Goal: Check status

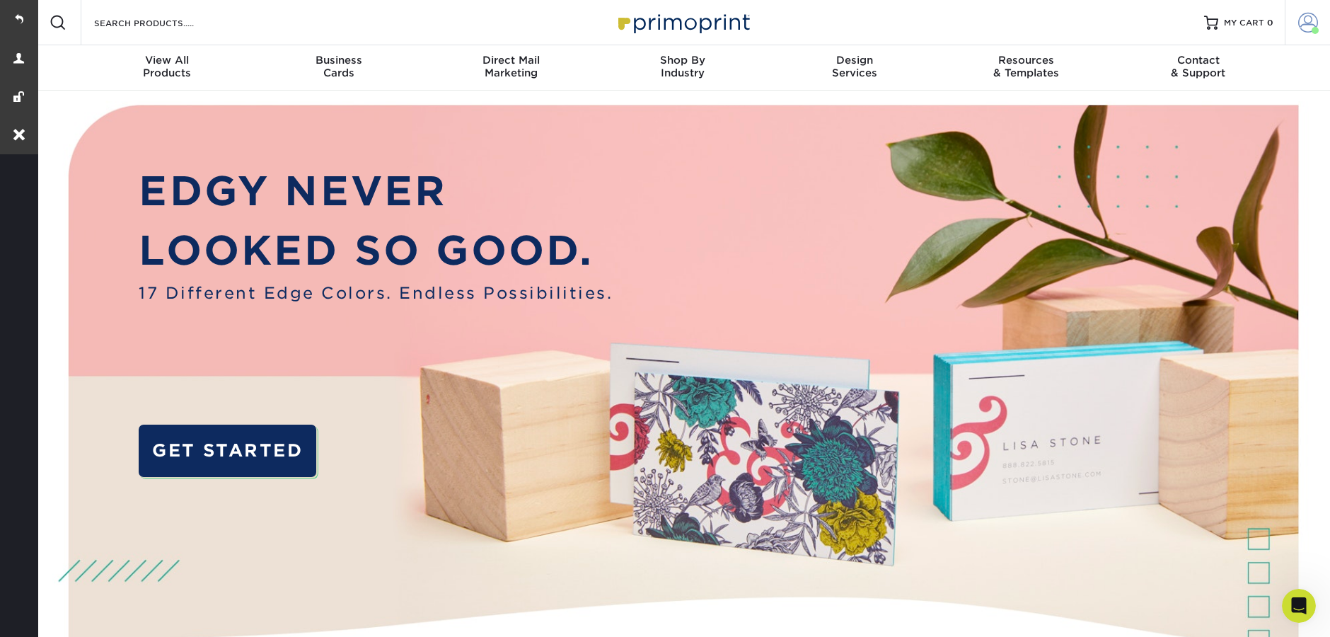
click at [1310, 33] on link "Account" at bounding box center [1306, 22] width 45 height 45
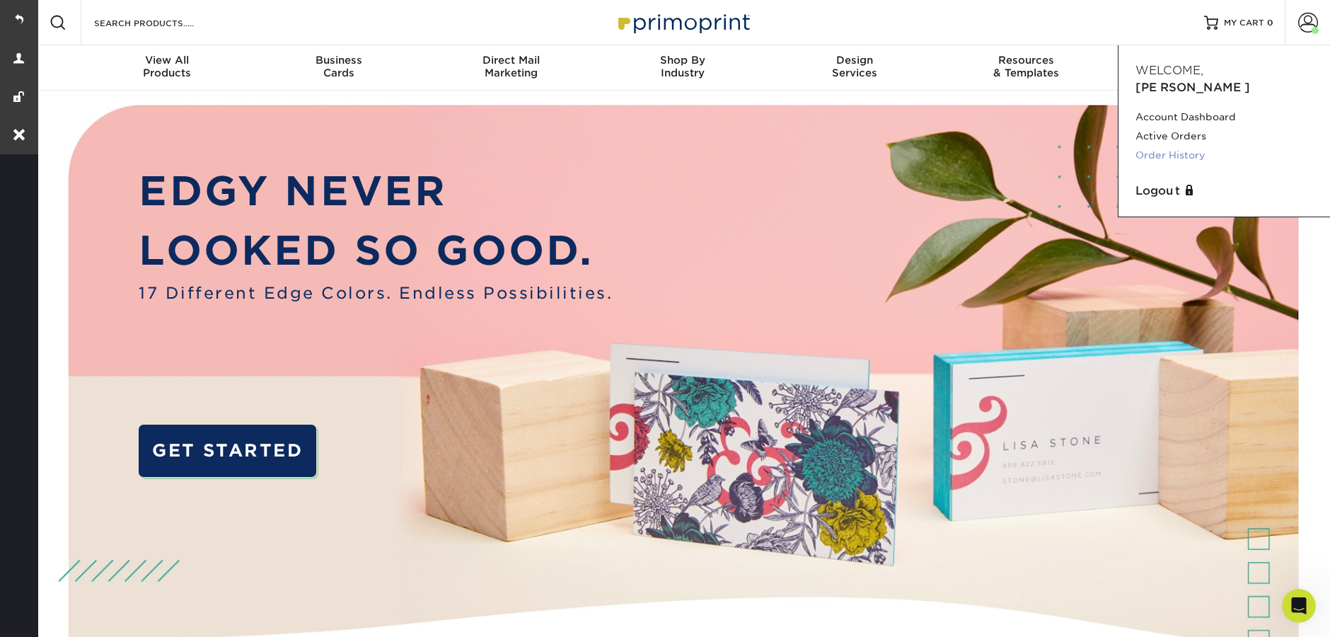
click at [1201, 146] on link "Order History" at bounding box center [1224, 155] width 178 height 19
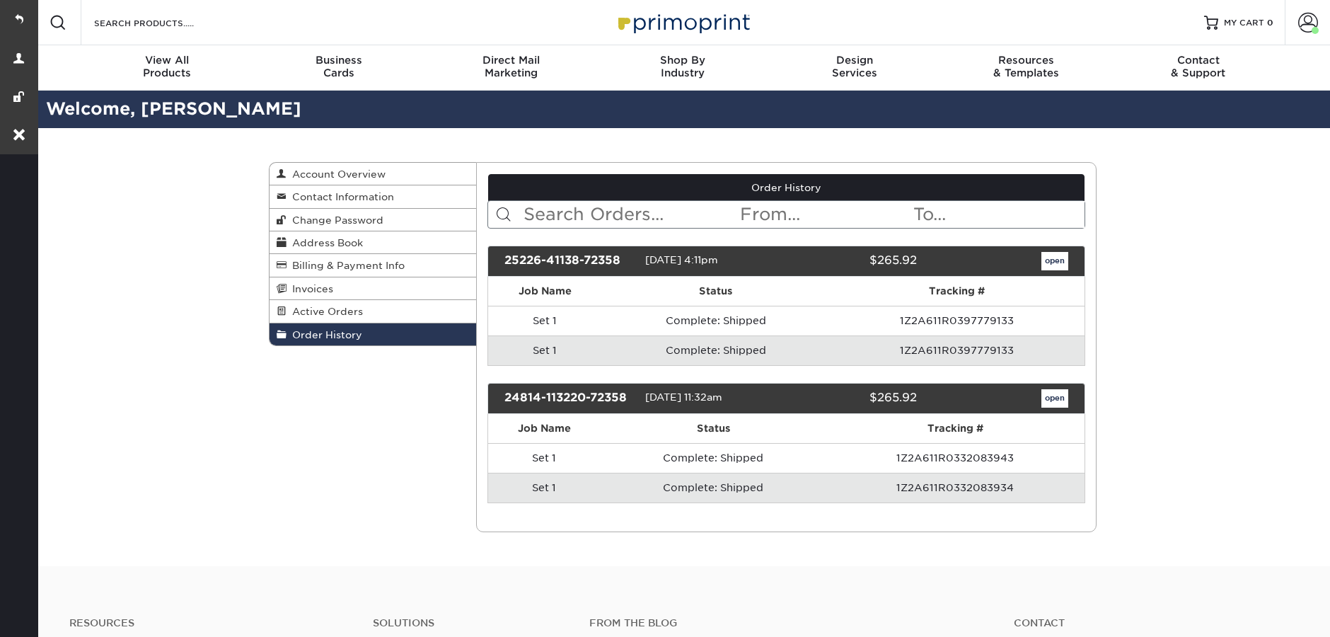
click at [1038, 269] on div "open" at bounding box center [1002, 261] width 151 height 18
click at [1048, 267] on link "open" at bounding box center [1054, 261] width 27 height 18
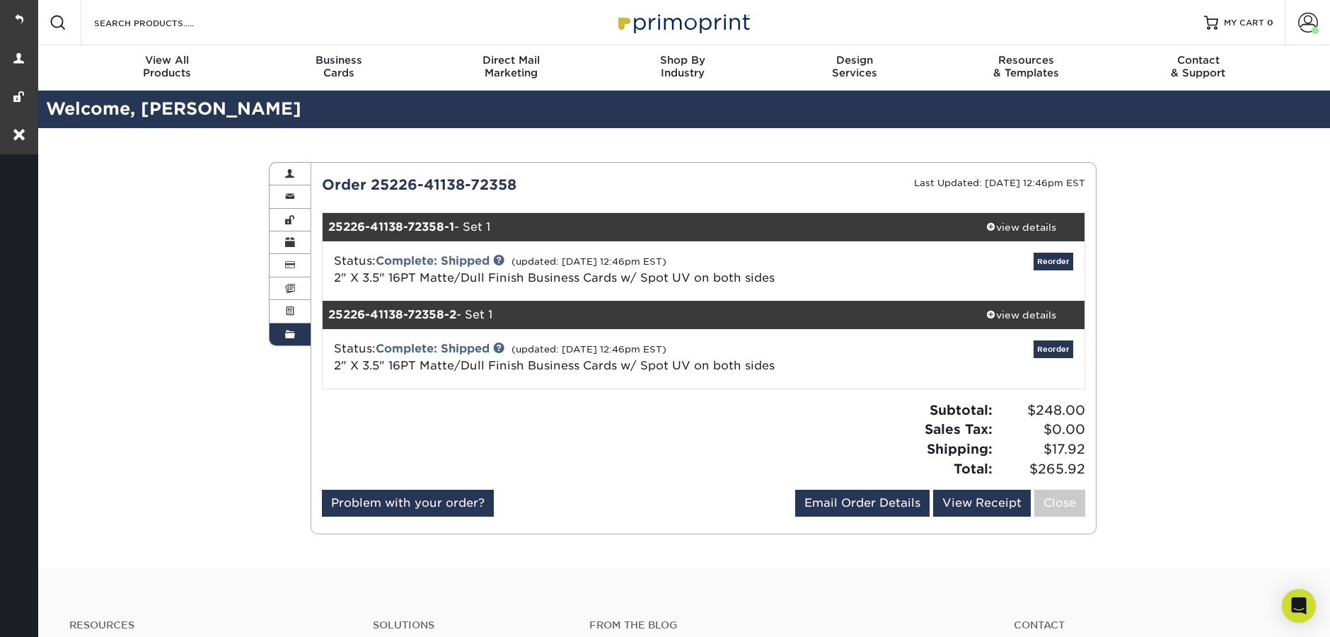
click at [293, 337] on span at bounding box center [290, 334] width 10 height 11
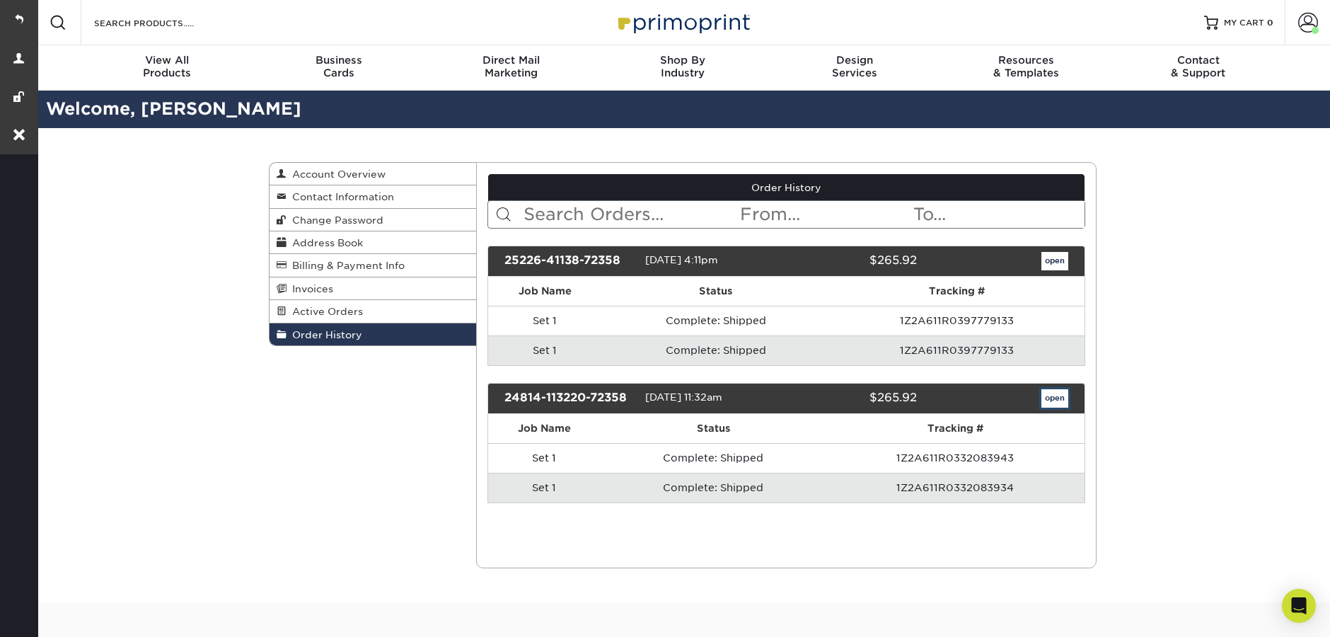
click at [1063, 400] on link "open" at bounding box center [1054, 398] width 27 height 18
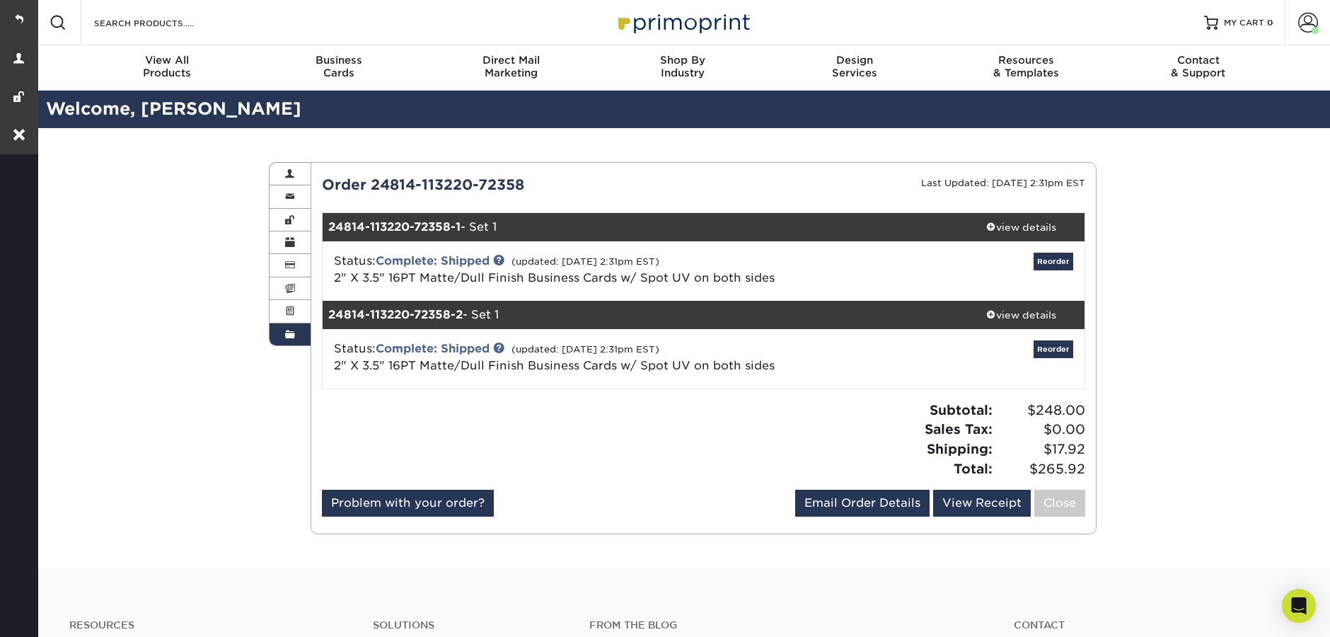
click at [290, 337] on span at bounding box center [290, 334] width 10 height 11
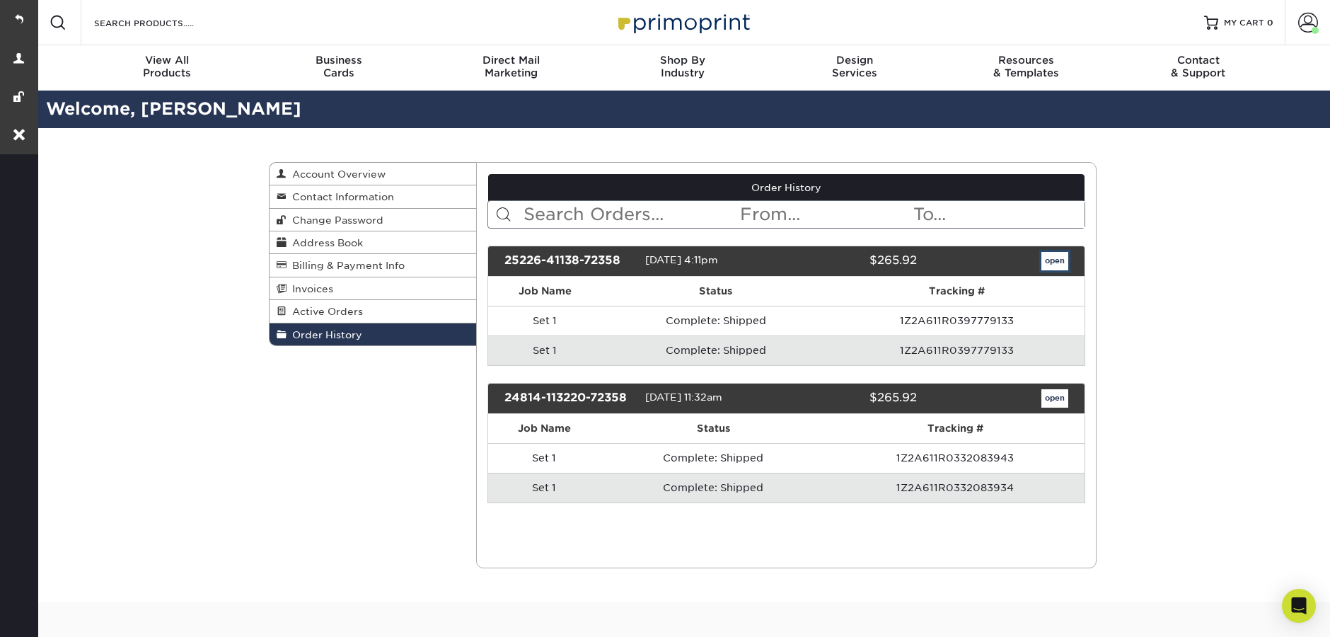
click at [1062, 267] on link "open" at bounding box center [1054, 261] width 27 height 18
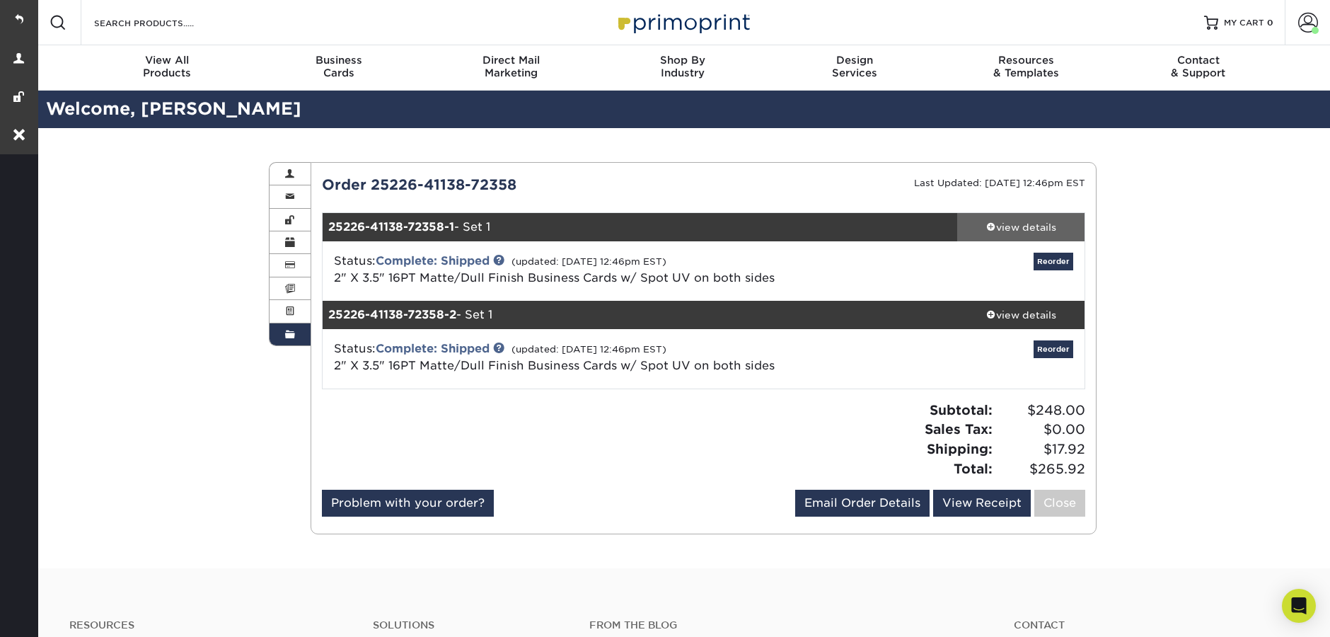
click at [1046, 231] on div "view details" at bounding box center [1020, 227] width 127 height 14
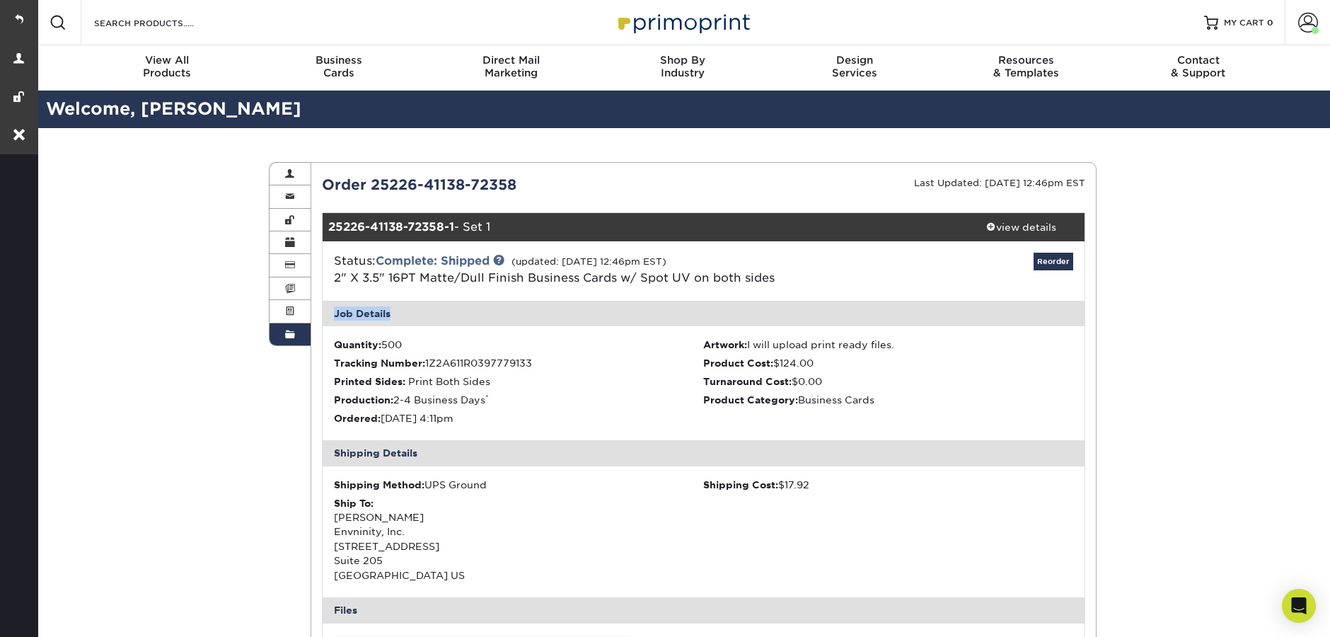
drag, startPoint x: 820, startPoint y: 277, endPoint x: 329, endPoint y: 292, distance: 491.1
click at [326, 324] on div "Status: Complete: Shipped (updated: 03/28/2025 12:46pm EST) 2" X 3.5" 16PT Matt…" at bounding box center [704, 625] width 762 height 769
click at [325, 277] on div "Status: Complete: Shipped (updated: 03/28/2025 12:46pm EST) 2" X 3.5" 16PT Matt…" at bounding box center [576, 269] width 507 height 34
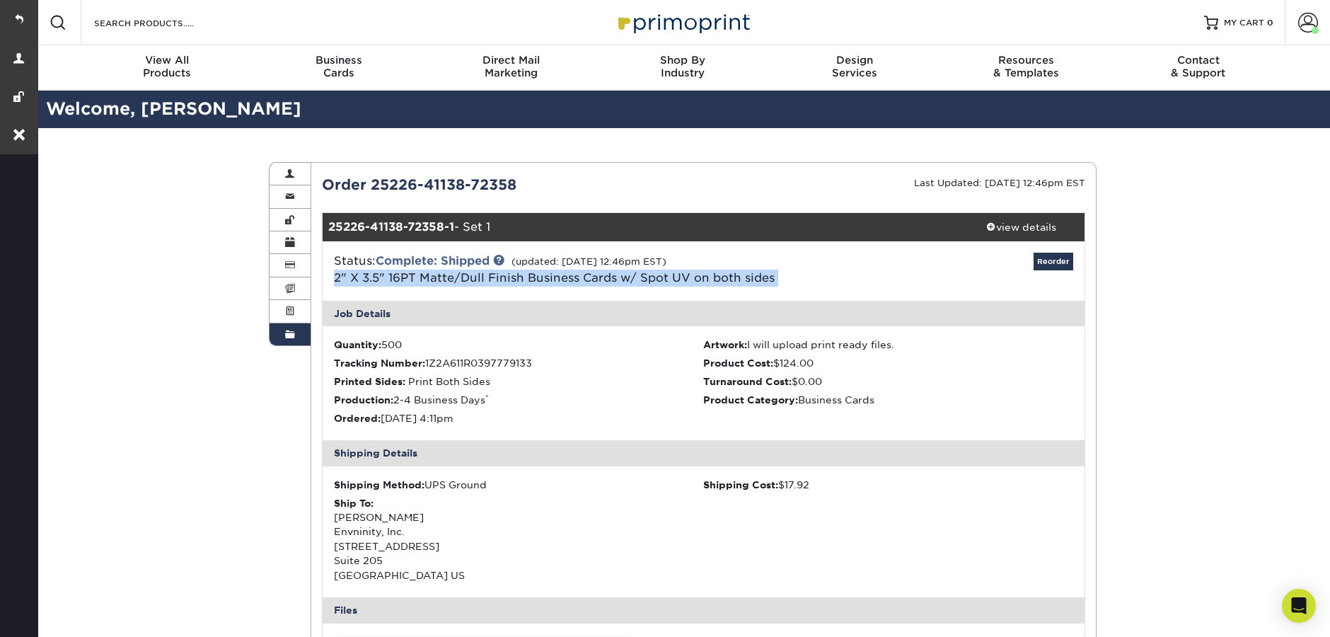
drag, startPoint x: 330, startPoint y: 277, endPoint x: 834, endPoint y: 288, distance: 504.4
click at [834, 288] on div "Status: Complete: Shipped (updated: 03/28/2025 12:46pm EST) 2" X 3.5" 16PT Matt…" at bounding box center [704, 270] width 784 height 59
copy div "2" X 3.5" 16PT Matte/Dull Finish Business Cards w/ Spot UV on both sides Reorder"
click at [1285, 35] on link "Account" at bounding box center [1306, 22] width 45 height 45
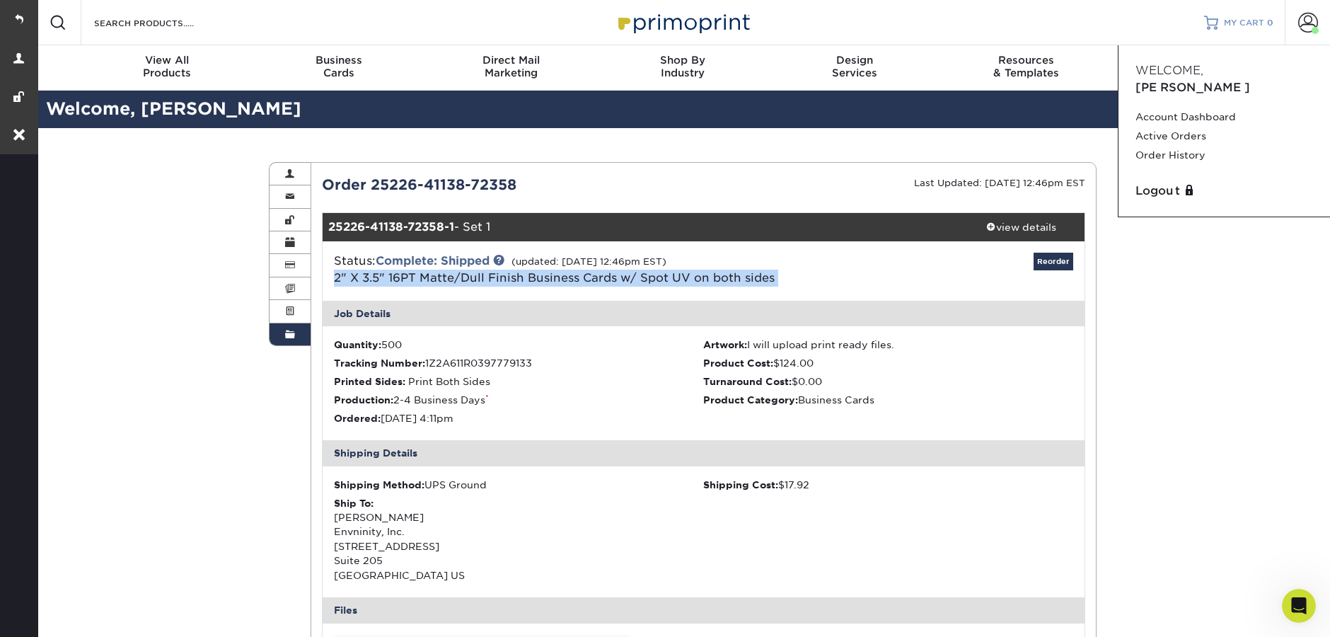
click at [1245, 21] on span "MY CART" at bounding box center [1244, 23] width 40 height 12
